Goal: Information Seeking & Learning: Learn about a topic

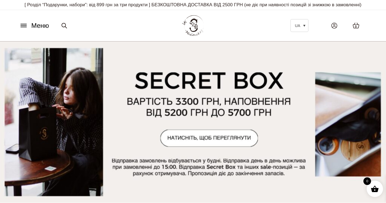
click at [24, 27] on icon at bounding box center [24, 27] width 6 height 0
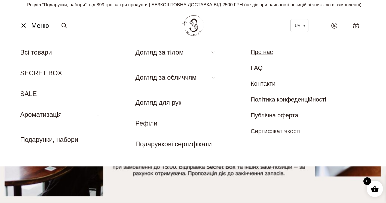
click at [260, 55] on link "Про нас" at bounding box center [262, 51] width 22 height 7
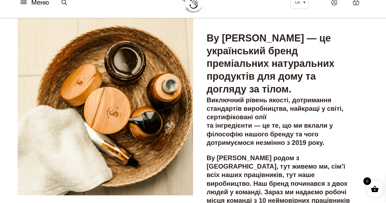
scroll to position [26, 0]
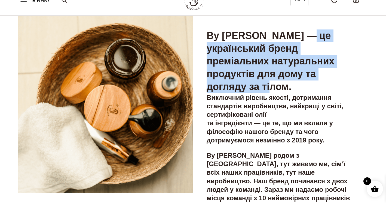
drag, startPoint x: 207, startPoint y: 57, endPoint x: 296, endPoint y: 95, distance: 96.7
click at [296, 93] on h3 "By [PERSON_NAME] — це український бренд преміальних натуральних продуктів для д…" at bounding box center [281, 61] width 148 height 64
copy h3 "український бренд преміальних натуральних продуктів для дому та догляду за тіло…"
